Goal: Information Seeking & Learning: Compare options

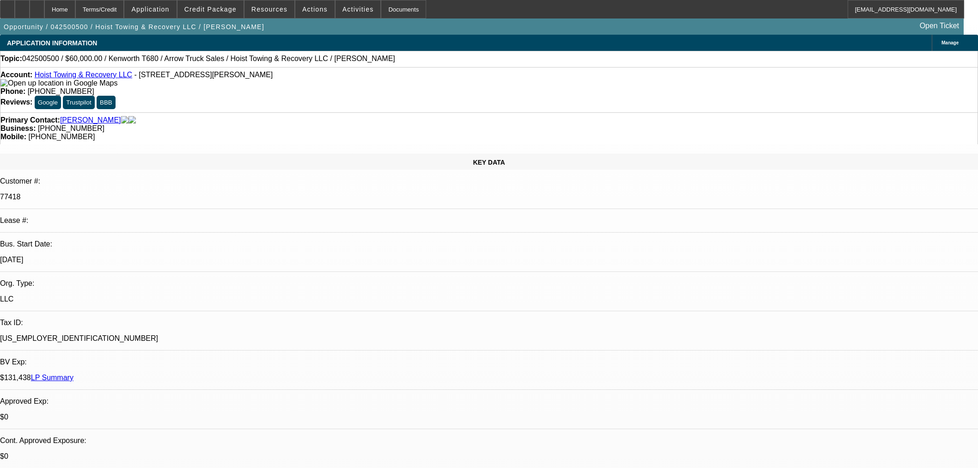
select select "0"
select select "6"
select select "0"
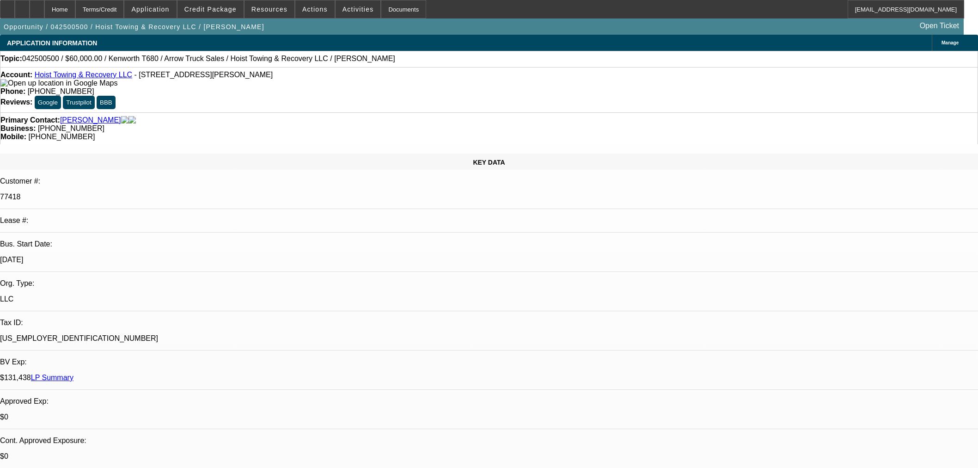
select select "0"
select select "6"
select select "0"
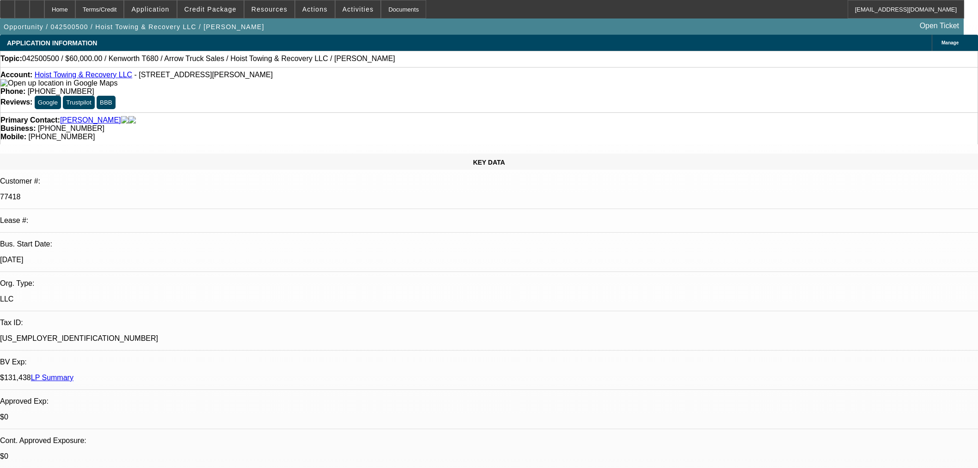
select select "0"
select select "6"
select select "0"
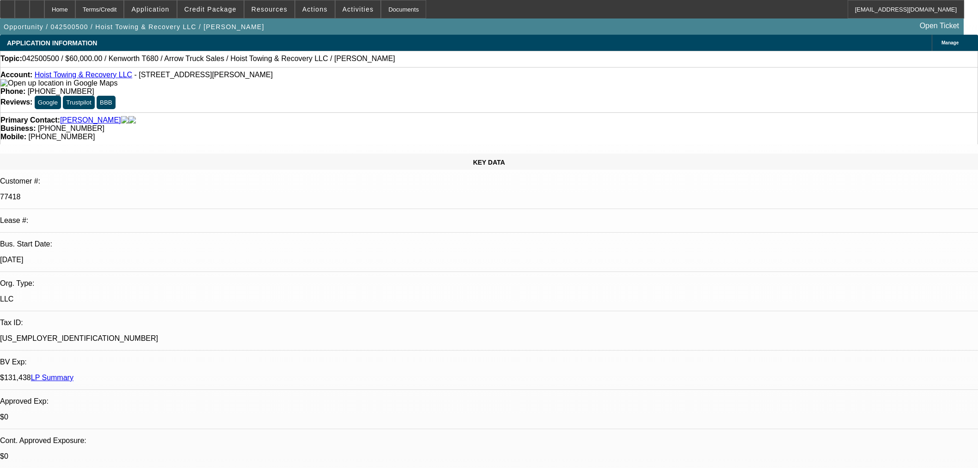
select select "6"
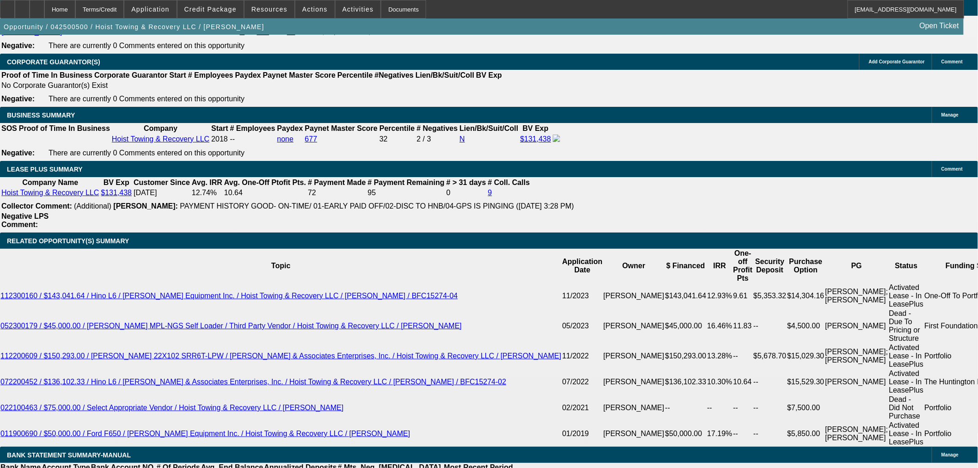
scroll to position [1438, 0]
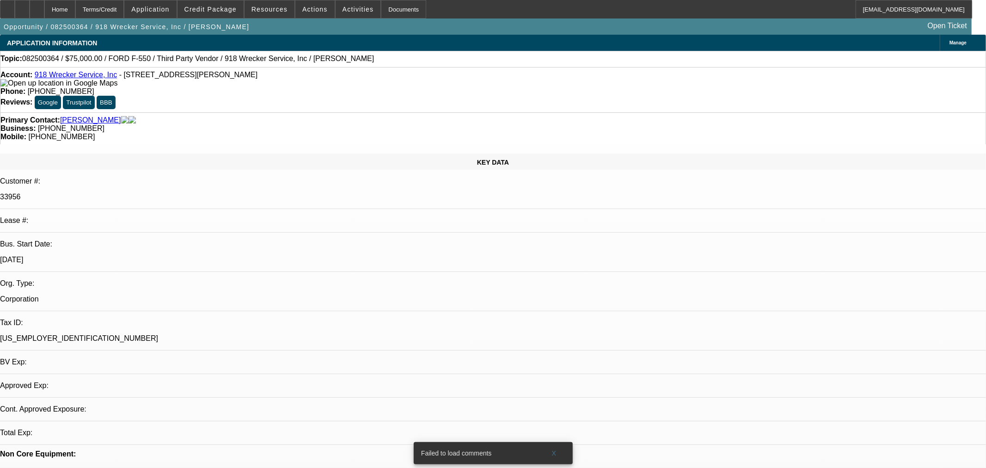
select select "0"
select select "6"
select select "0"
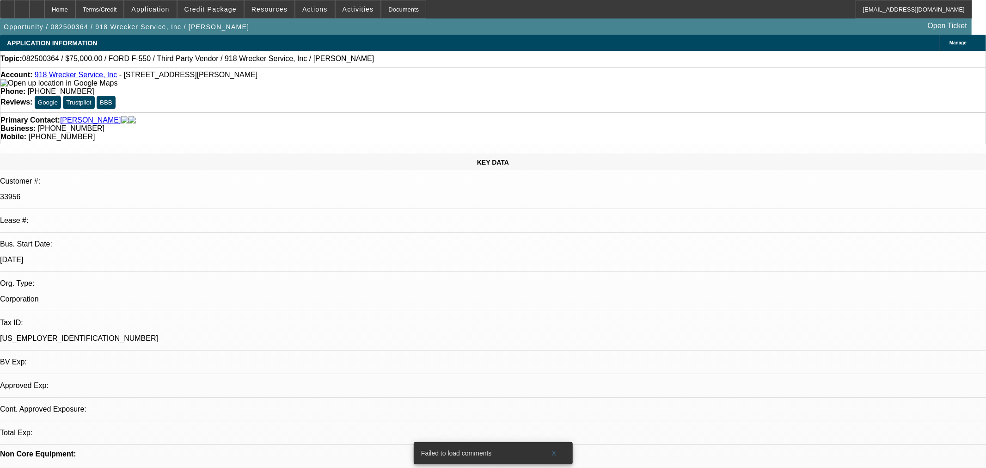
select select "0"
select select "6"
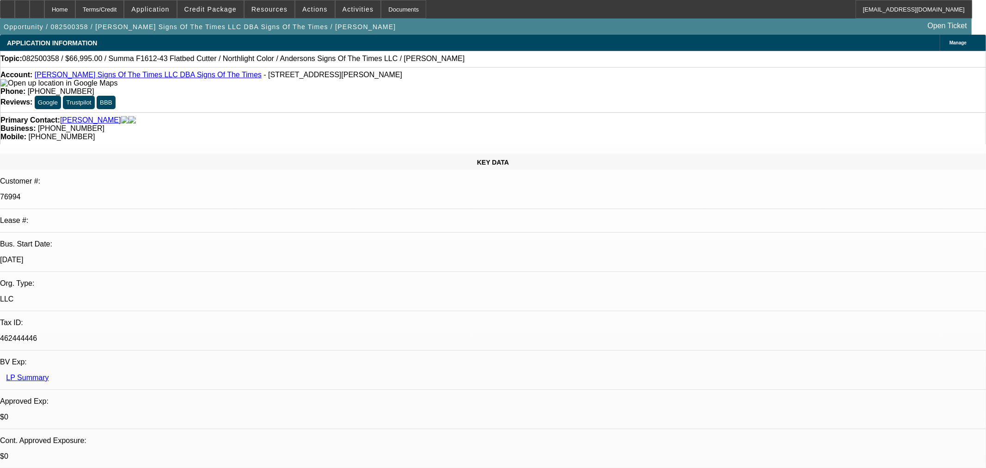
select select "0"
select select "6"
select select "0"
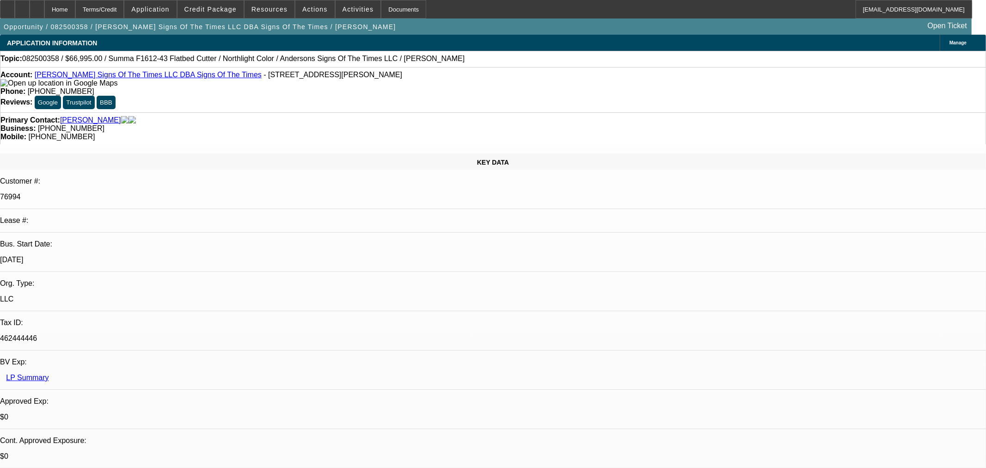
select select "0"
select select "6"
select select "0"
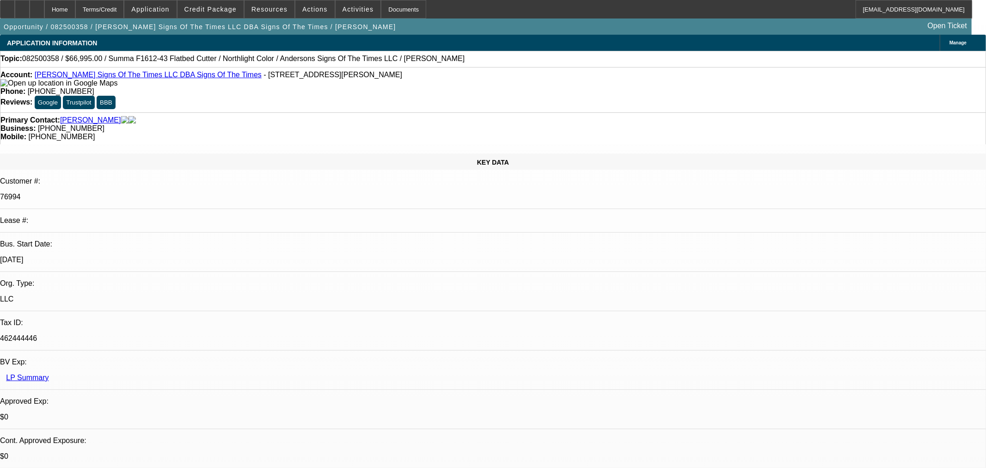
select select "0"
select select "6"
select select "0"
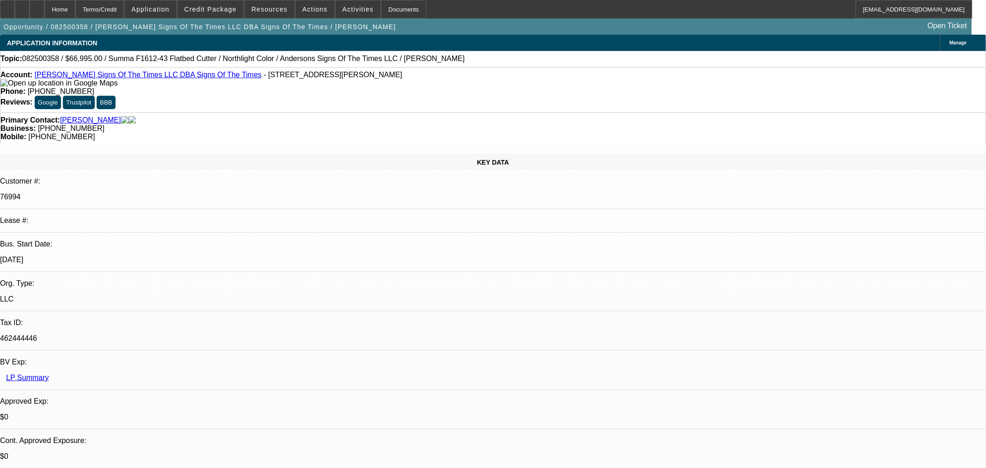
select select "6"
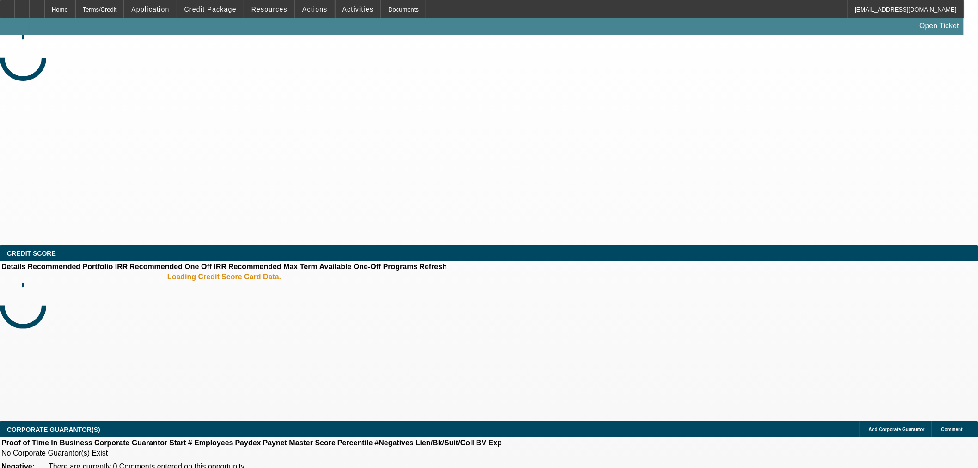
select select "0"
select select "3"
select select "0"
select select "6"
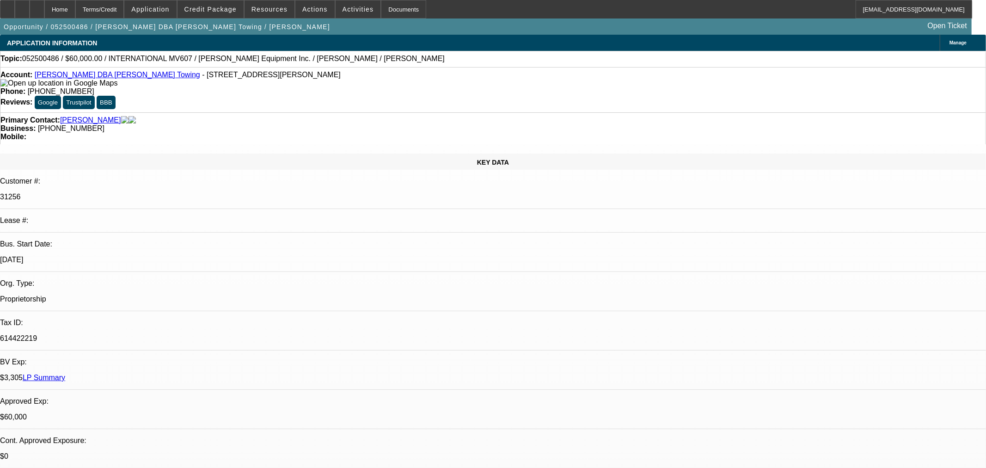
select select "0"
select select "2"
select select "0.1"
select select "4"
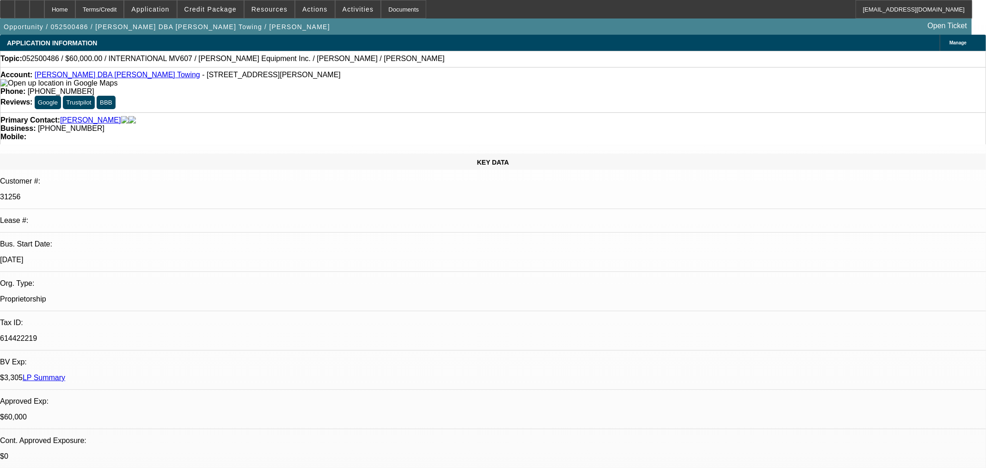
select select "0"
select select "2"
select select "0.1"
select select "4"
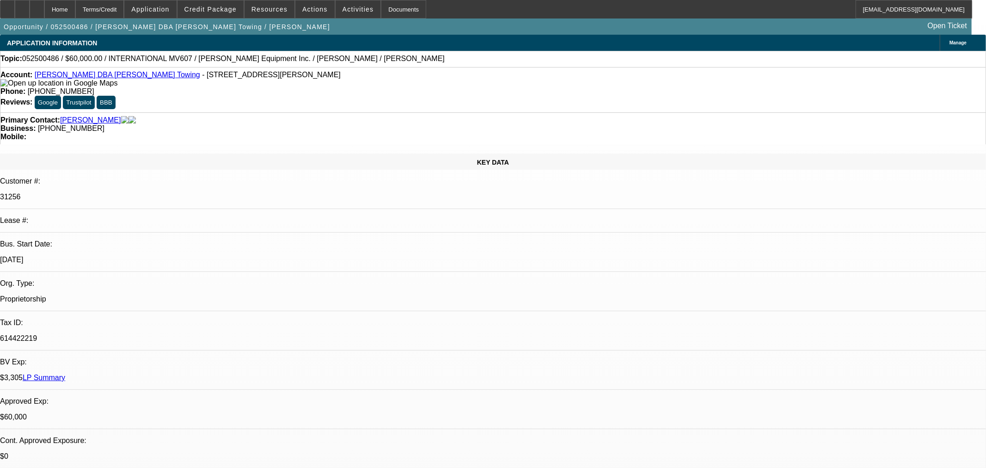
select select "0"
select select "3"
select select "0.1"
select select "4"
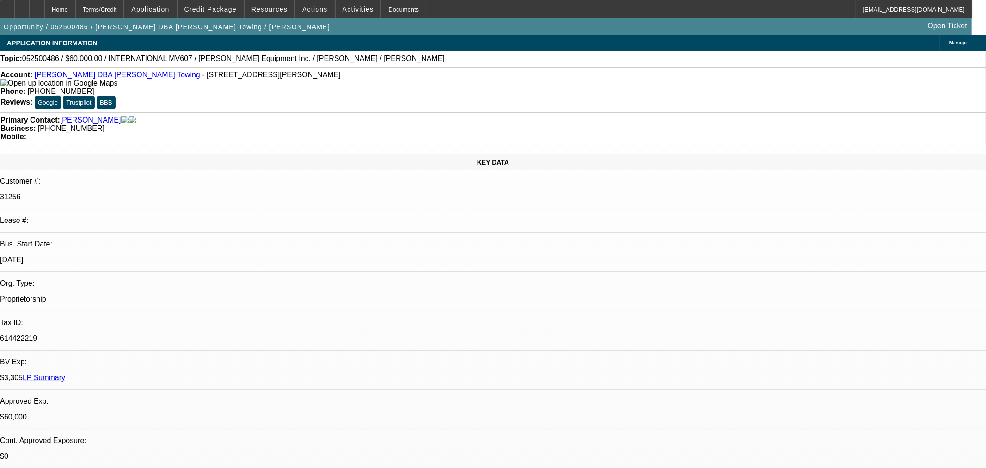
select select "0"
select select "3"
select select "0.1"
select select "4"
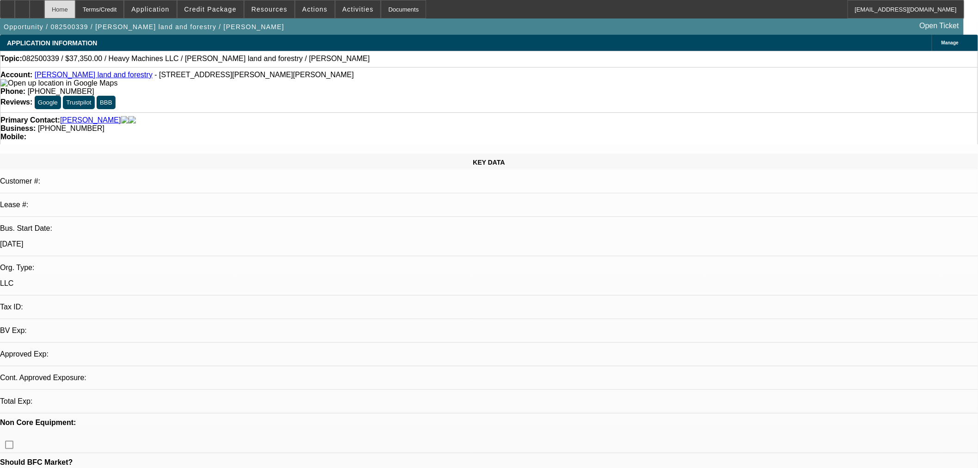
select select "0.1"
select select "2"
select select "0.1"
select select "4"
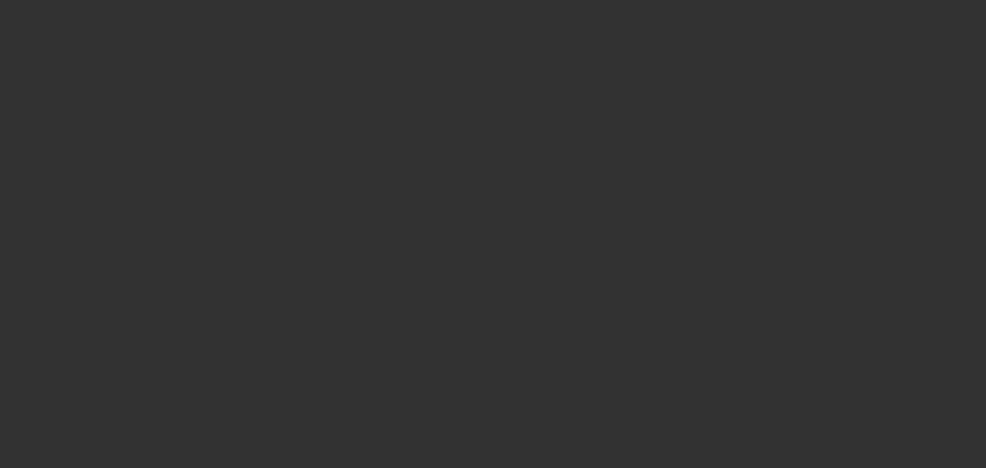
select select "0.1"
select select "2"
select select "0"
select select "6"
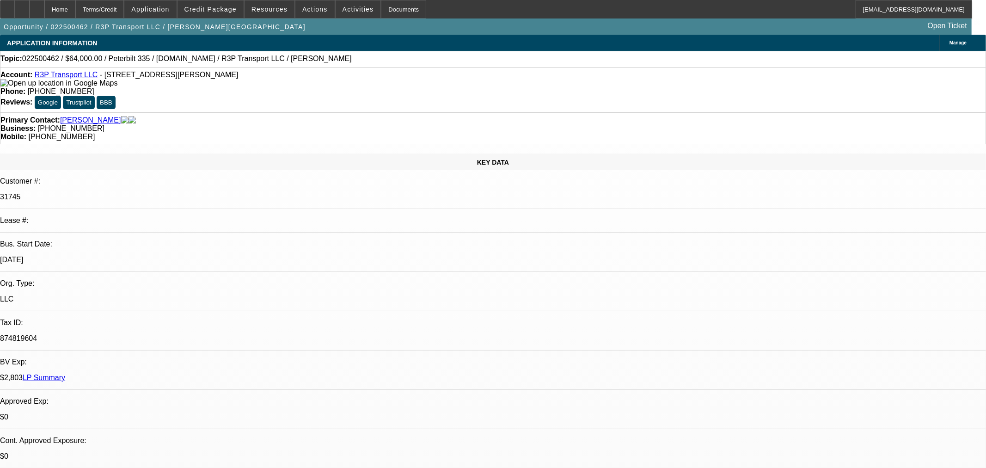
select select "0"
select select "3"
select select "0.1"
select select "4"
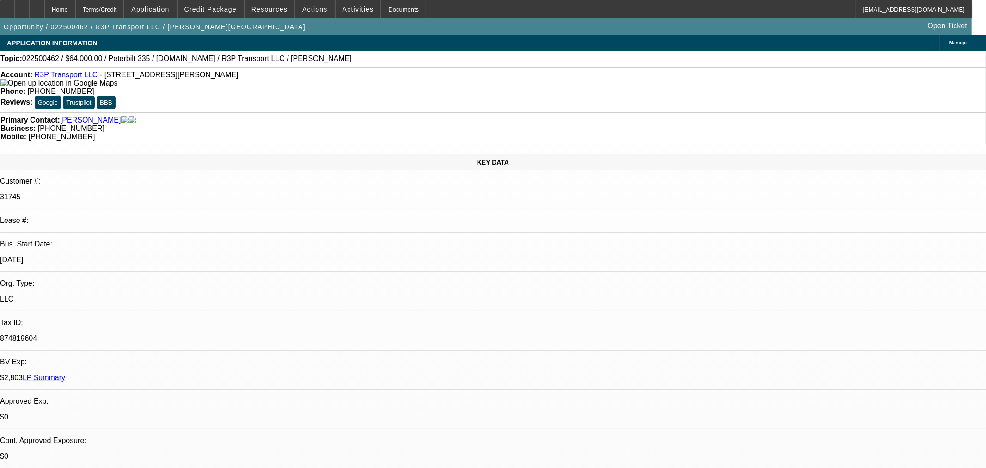
select select "0"
select select "0.1"
select select "4"
select select "0"
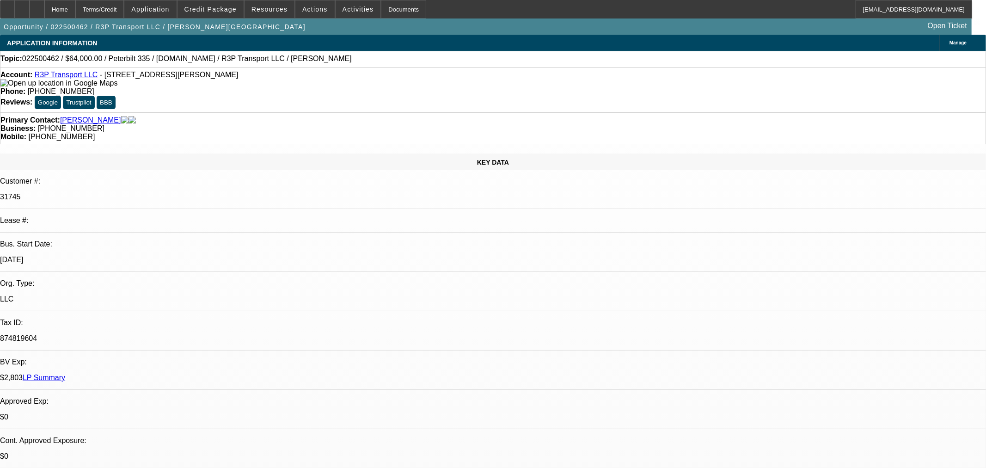
select select "0"
select select "0.1"
select select "4"
select select "0"
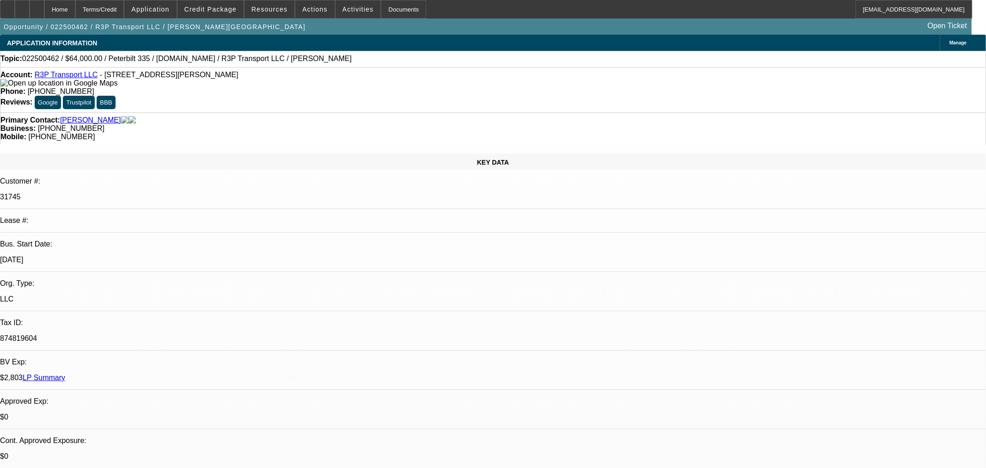
select select "0.1"
select select "4"
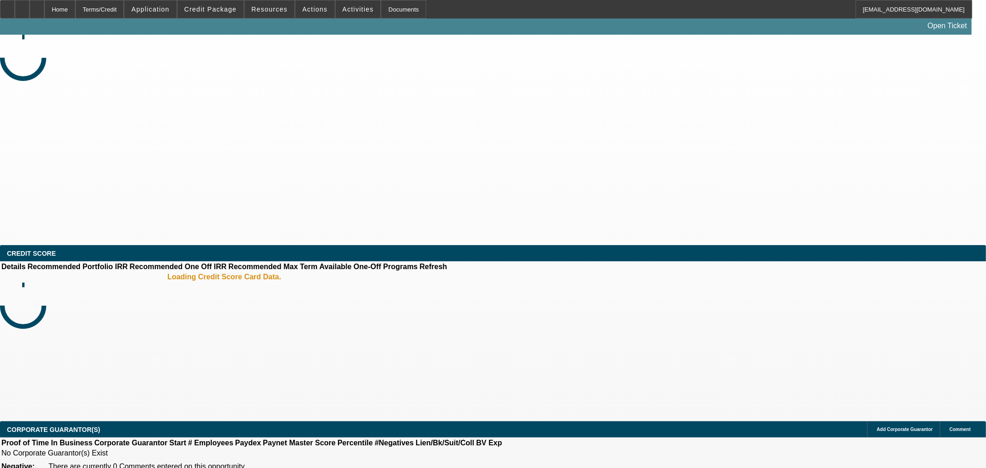
select select "0"
select select "2"
select select "0.1"
select select "4"
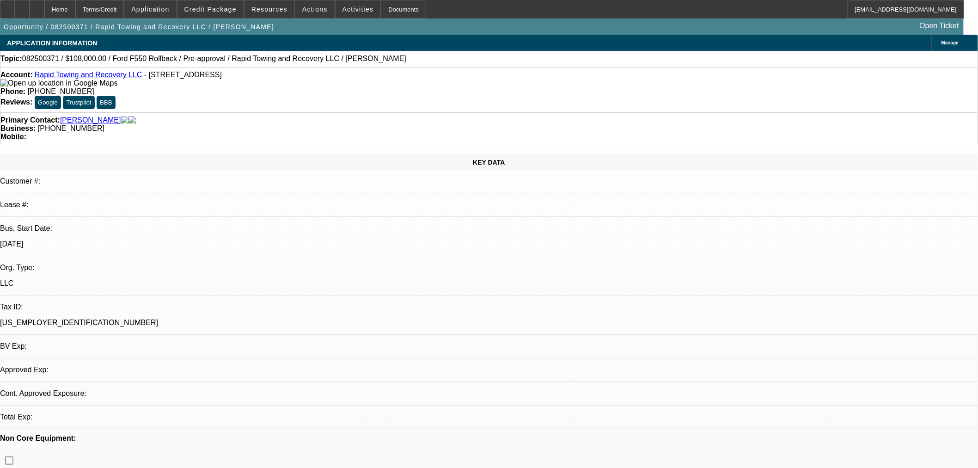
select select "0.1"
select select "0"
select select "2"
select select "0"
select select "6"
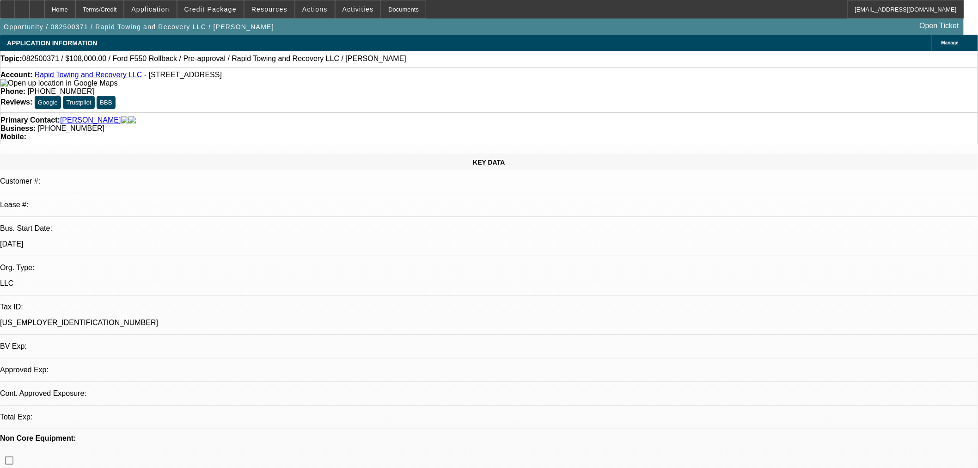
select select "0.1"
select select "0"
select select "2"
select select "0"
select select "6"
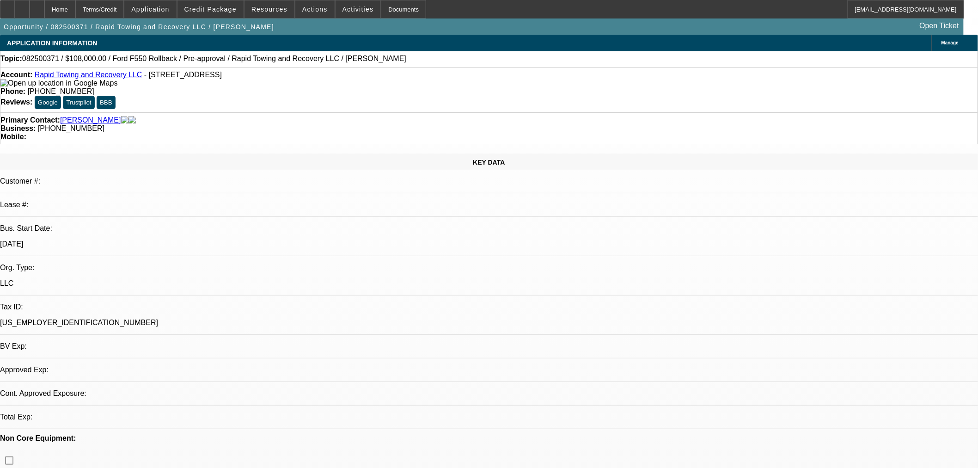
select select "0"
select select "2"
select select "0"
select select "6"
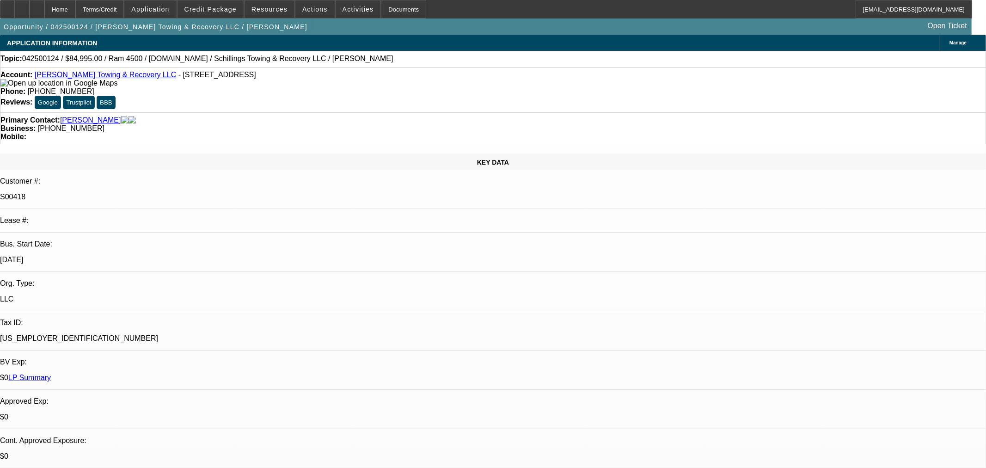
select select "0"
select select "3"
select select "0"
select select "6"
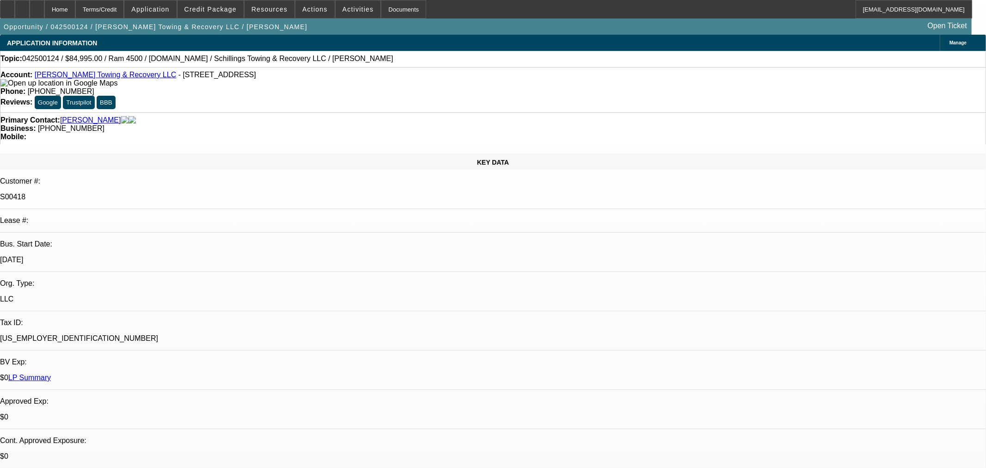
select select "0"
select select "3"
select select "0"
select select "6"
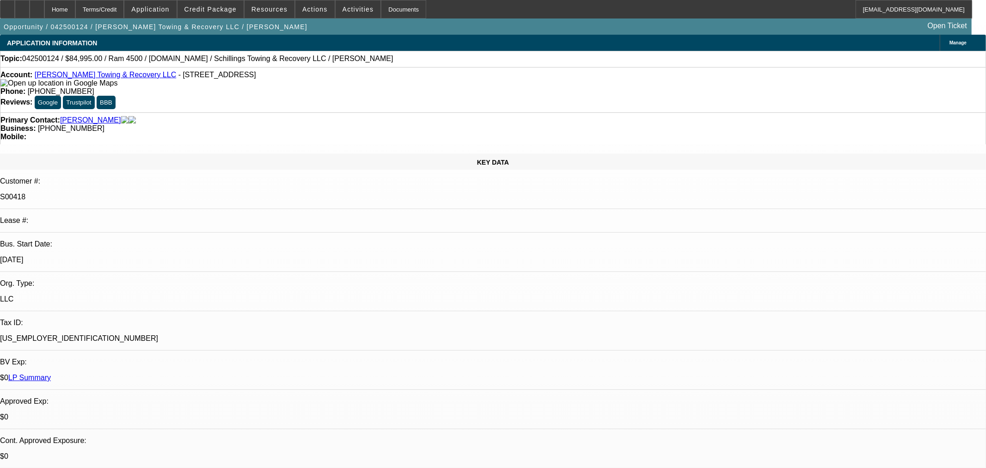
select select "0"
select select "3"
select select "0"
select select "6"
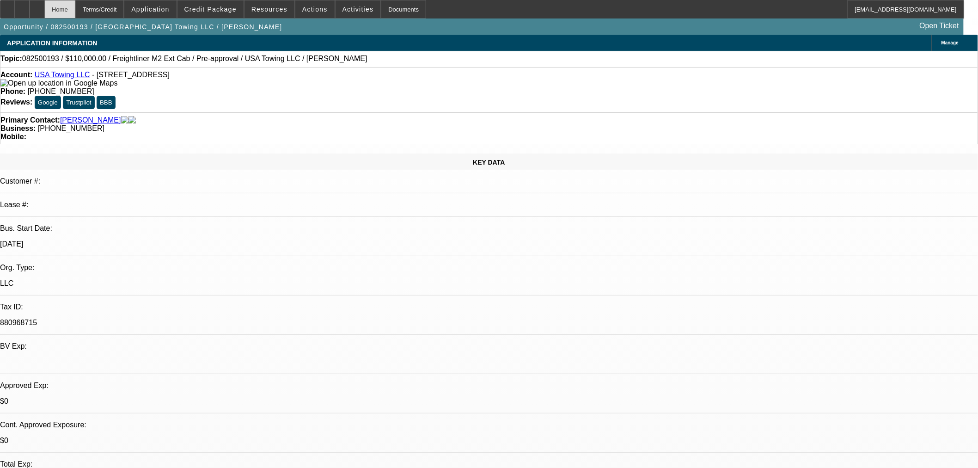
select select "0.1"
select select "2"
select select "0"
select select "6"
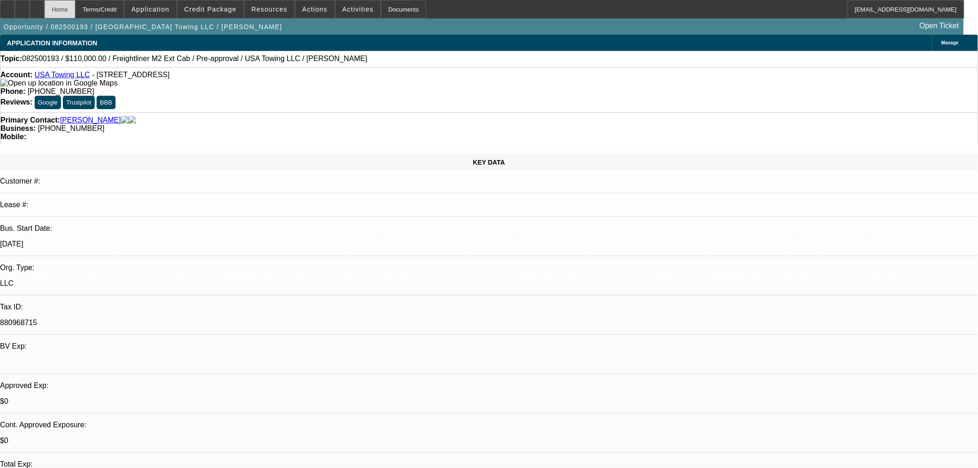
select select "0.15"
select select "0"
select select "3"
select select "0.1"
select select "4"
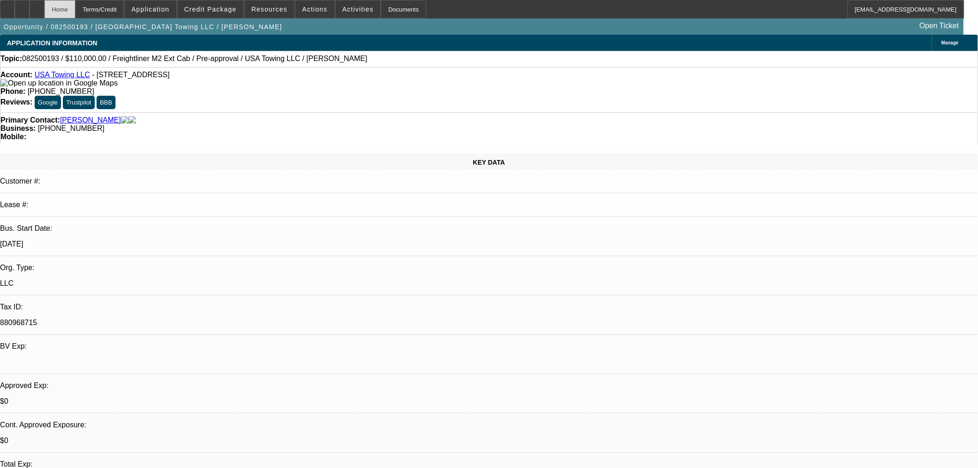
select select "0.15"
select select "0"
select select "3"
select select "0.1"
select select "4"
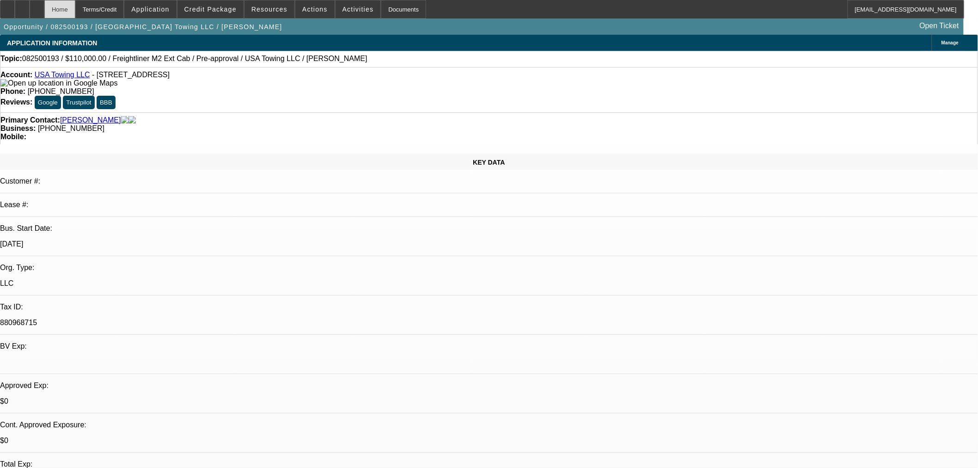
select select "0"
select select "2"
select select "0.1"
select select "4"
